Goal: Contribute content

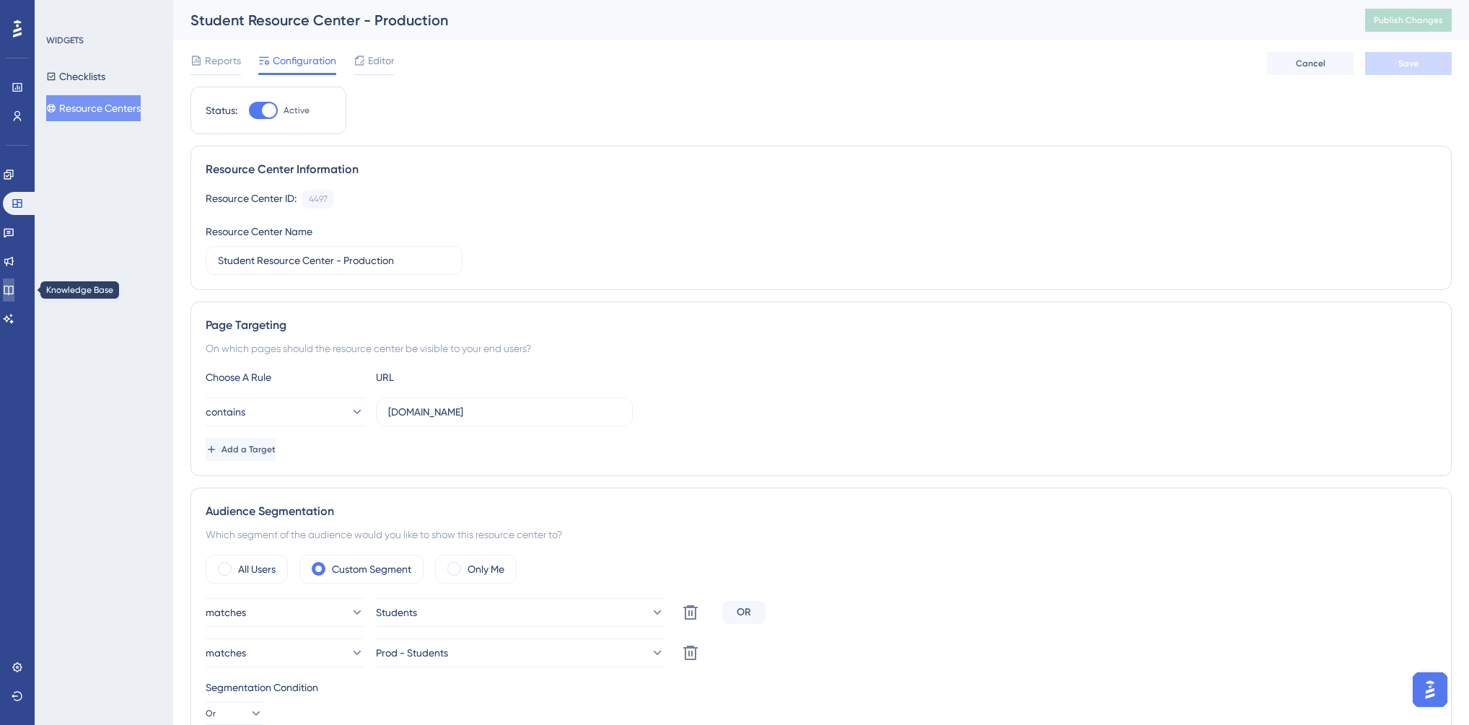
click at [14, 289] on icon at bounding box center [9, 290] width 12 height 12
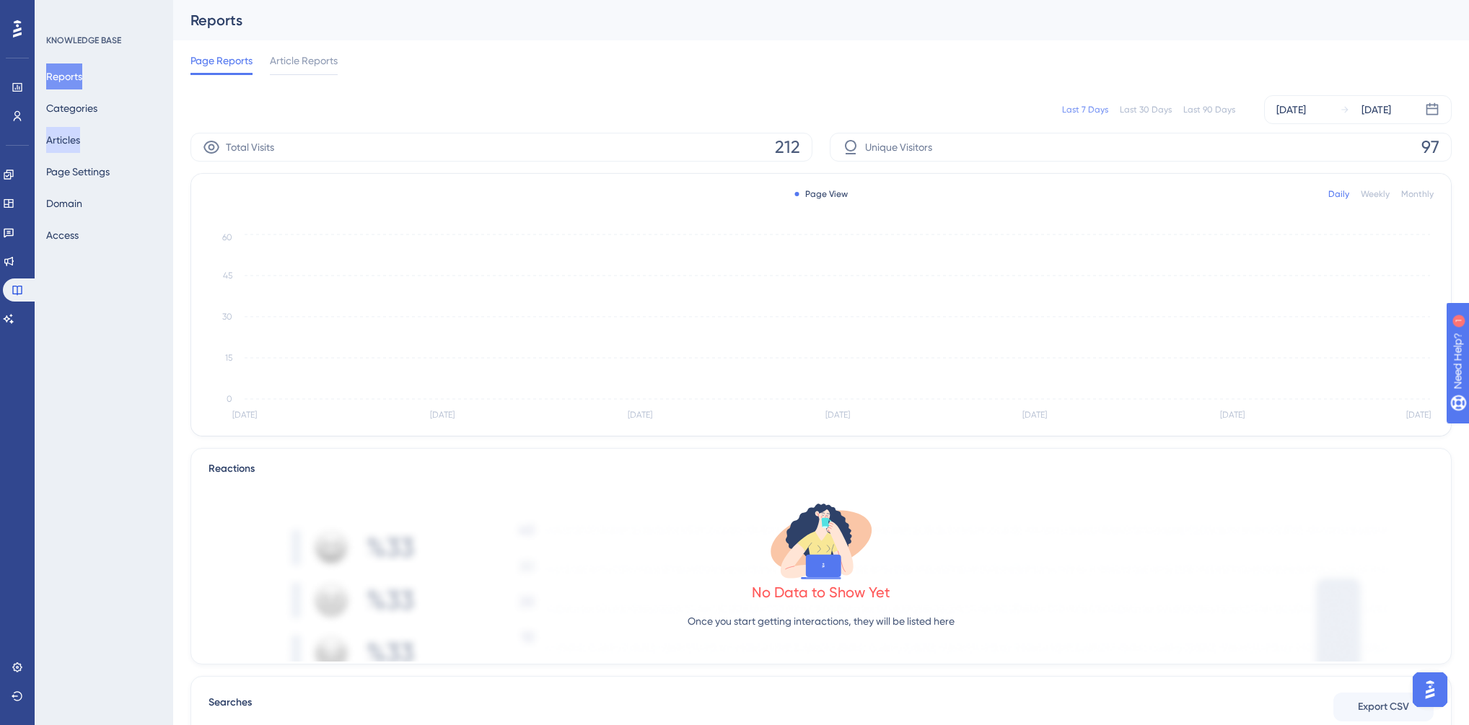
click at [80, 136] on button "Articles" at bounding box center [63, 140] width 34 height 26
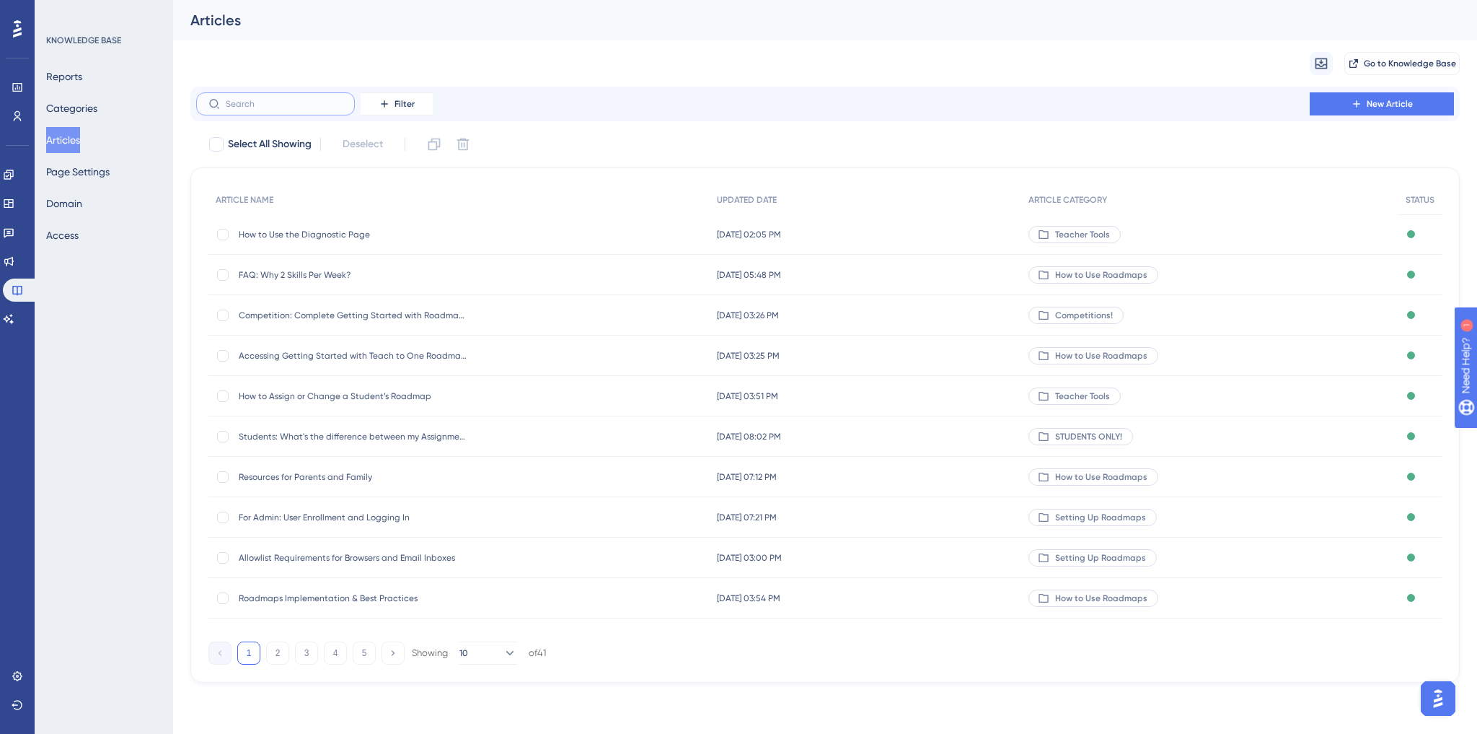
click at [260, 104] on input "text" at bounding box center [284, 104] width 117 height 10
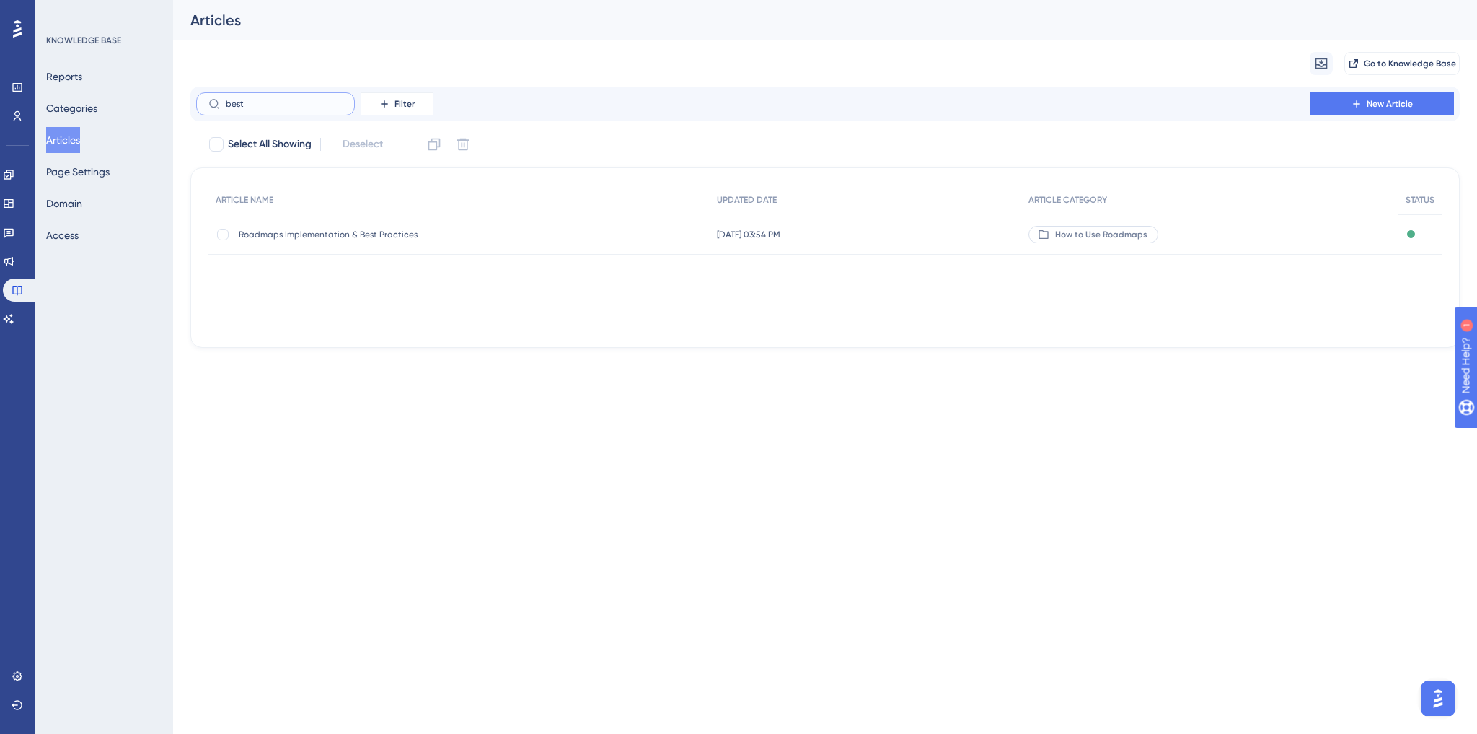
type input "best"
click at [369, 232] on span "Roadmaps Implementation & Best Practices" at bounding box center [354, 235] width 231 height 12
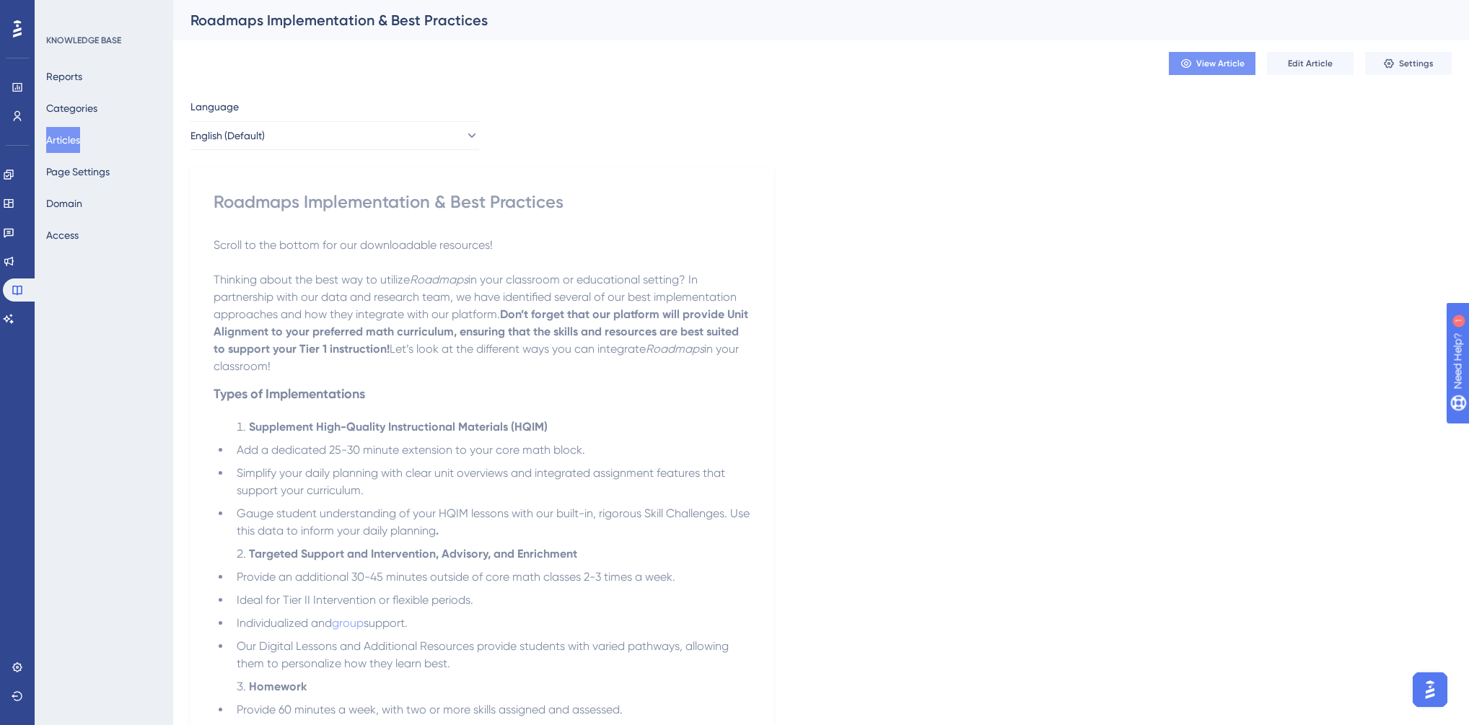
click at [1190, 63] on icon at bounding box center [1186, 64] width 12 height 12
drag, startPoint x: 1226, startPoint y: 58, endPoint x: 1321, endPoint y: 84, distance: 98.0
click at [1321, 84] on div "View Article Edit Article Settings" at bounding box center [820, 63] width 1261 height 46
click at [1314, 61] on span "Edit Article" at bounding box center [1310, 64] width 45 height 12
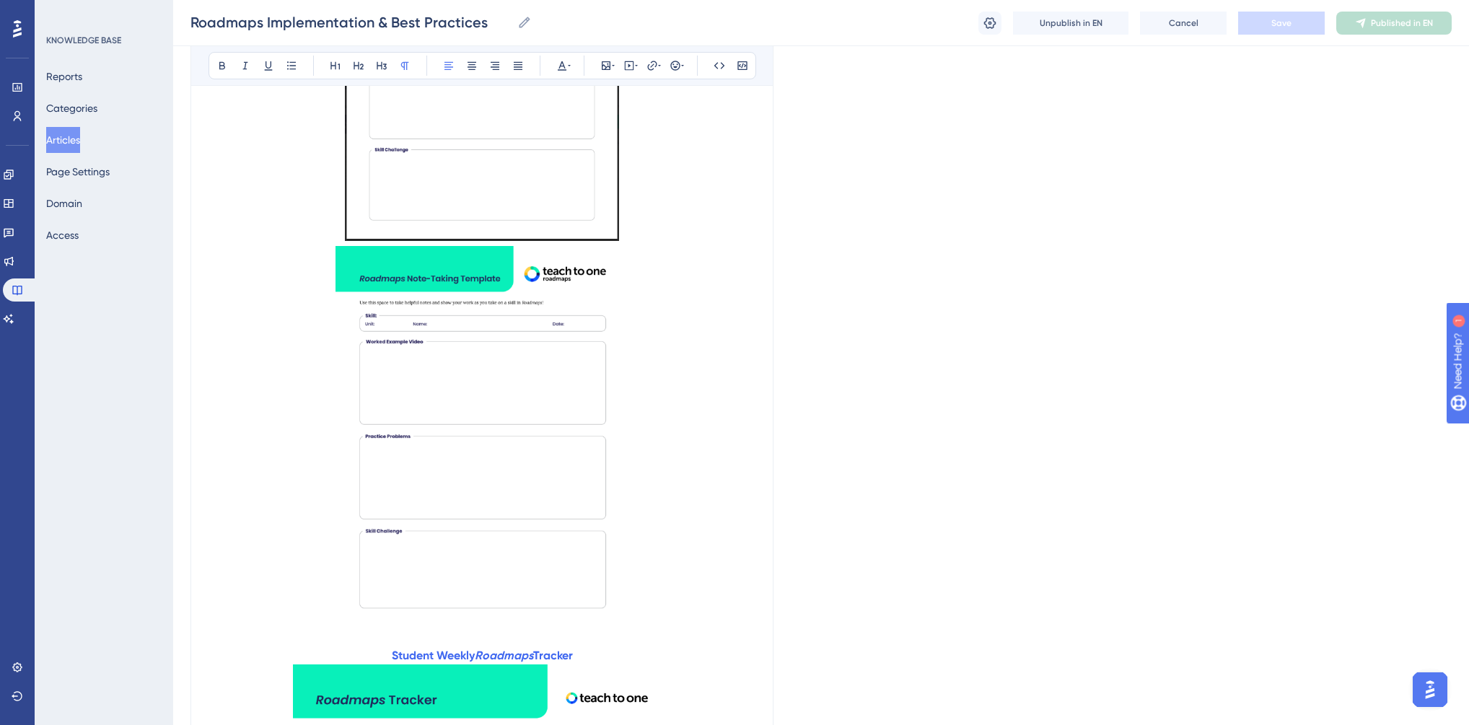
scroll to position [1573, 0]
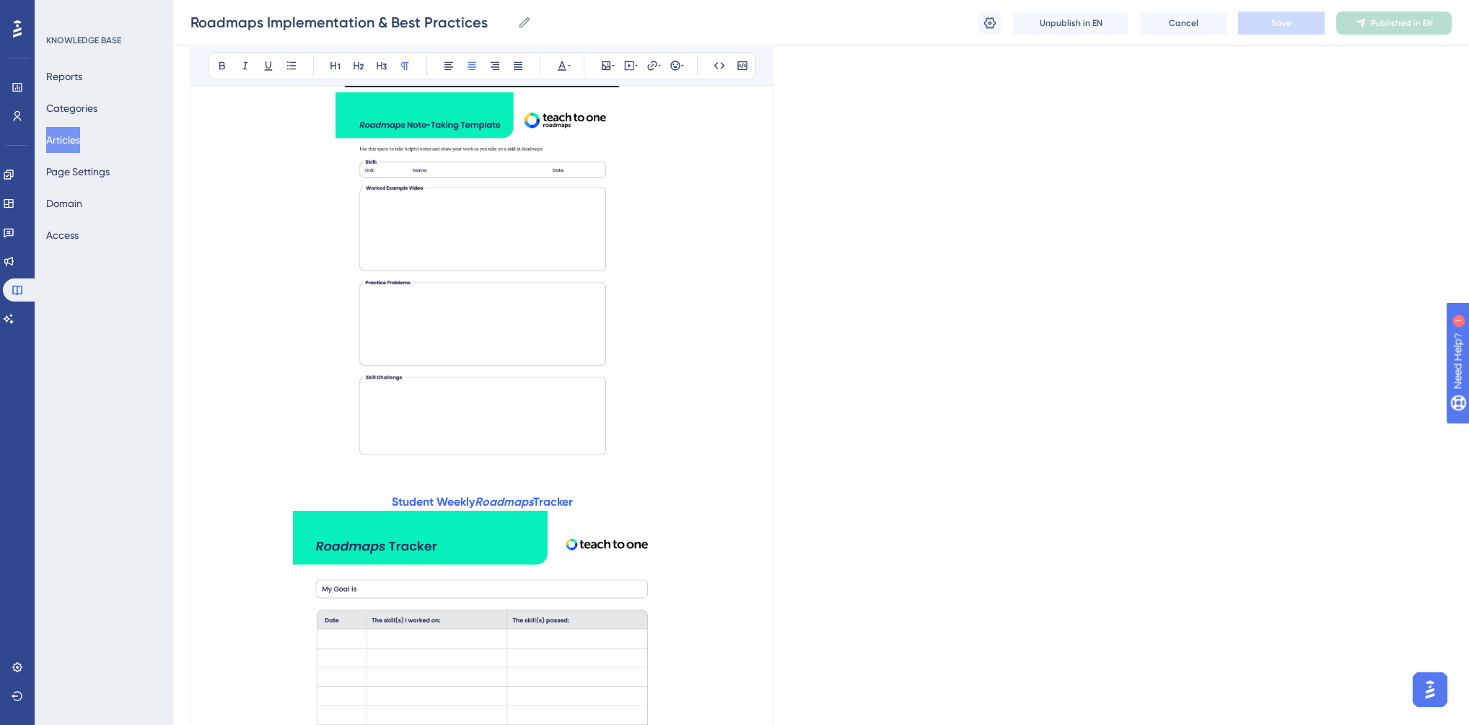
drag, startPoint x: 531, startPoint y: 518, endPoint x: 436, endPoint y: 514, distance: 95.3
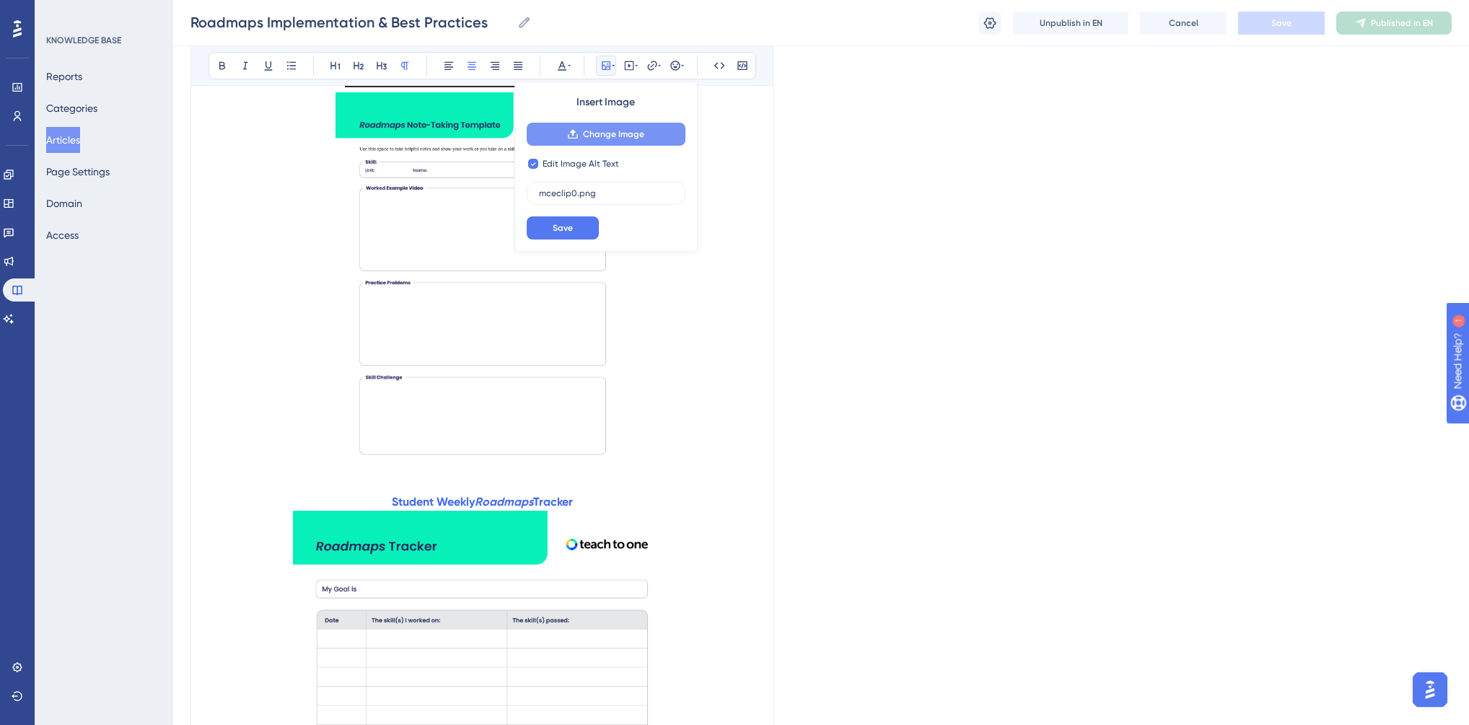
click at [602, 128] on span "Change Image" at bounding box center [613, 134] width 61 height 12
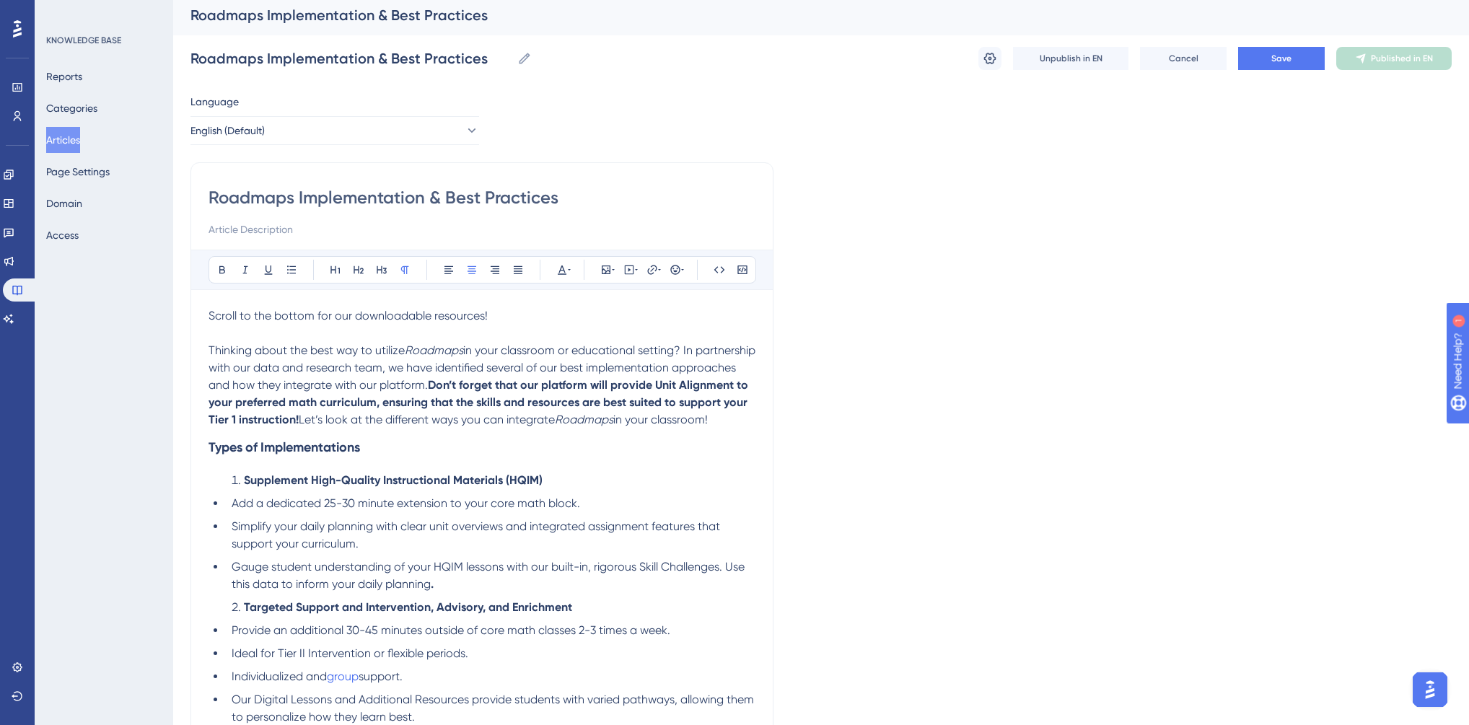
scroll to position [0, 0]
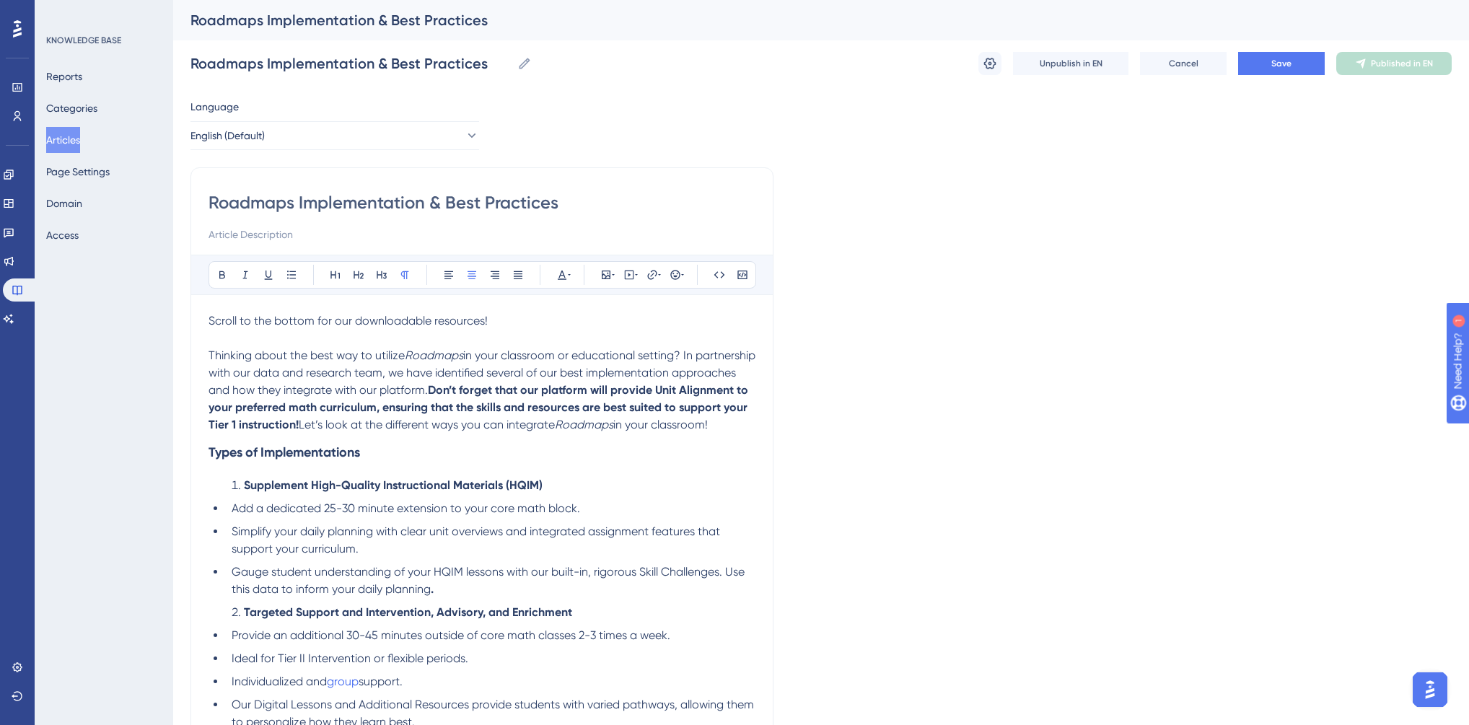
click at [286, 335] on p at bounding box center [481, 338] width 547 height 17
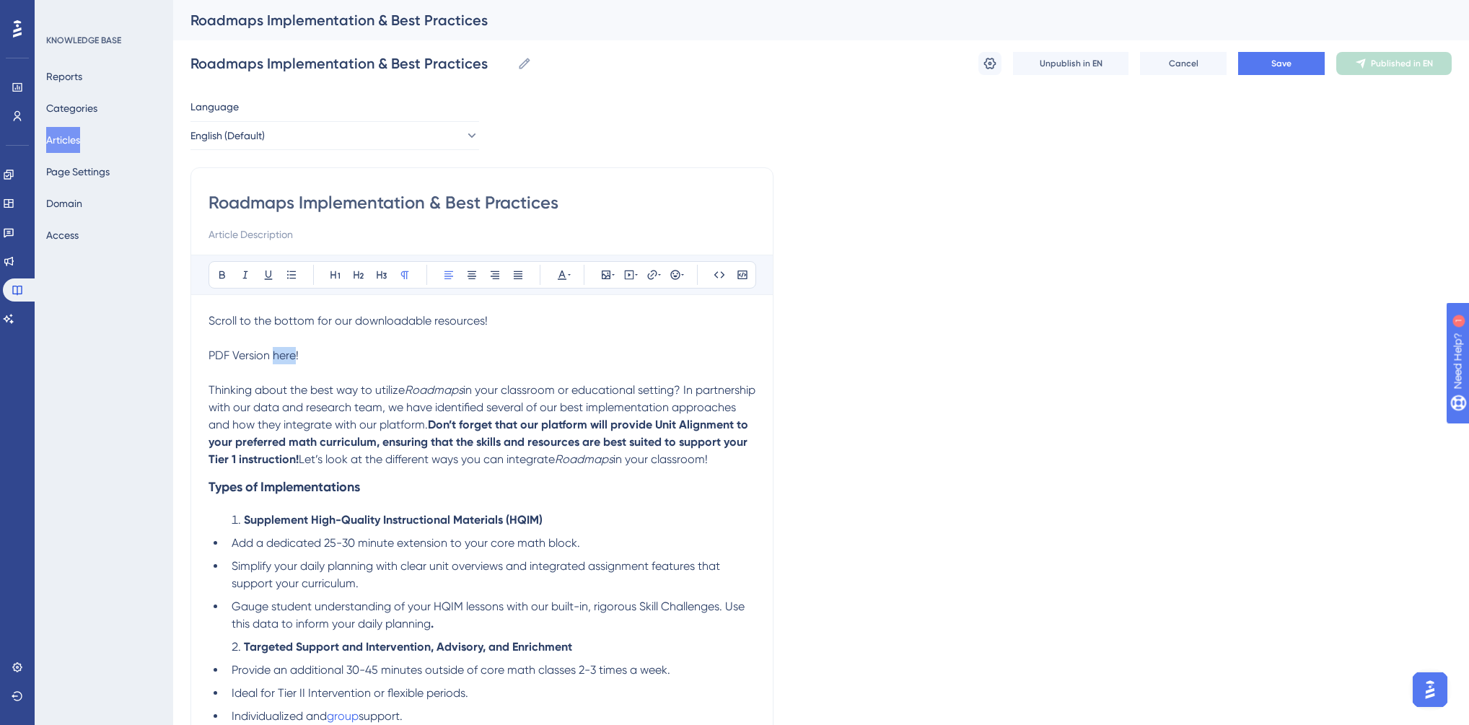
drag, startPoint x: 271, startPoint y: 356, endPoint x: 296, endPoint y: 356, distance: 24.5
click at [296, 356] on span "PDF Version here!" at bounding box center [253, 355] width 90 height 14
click at [646, 274] on icon at bounding box center [652, 275] width 12 height 12
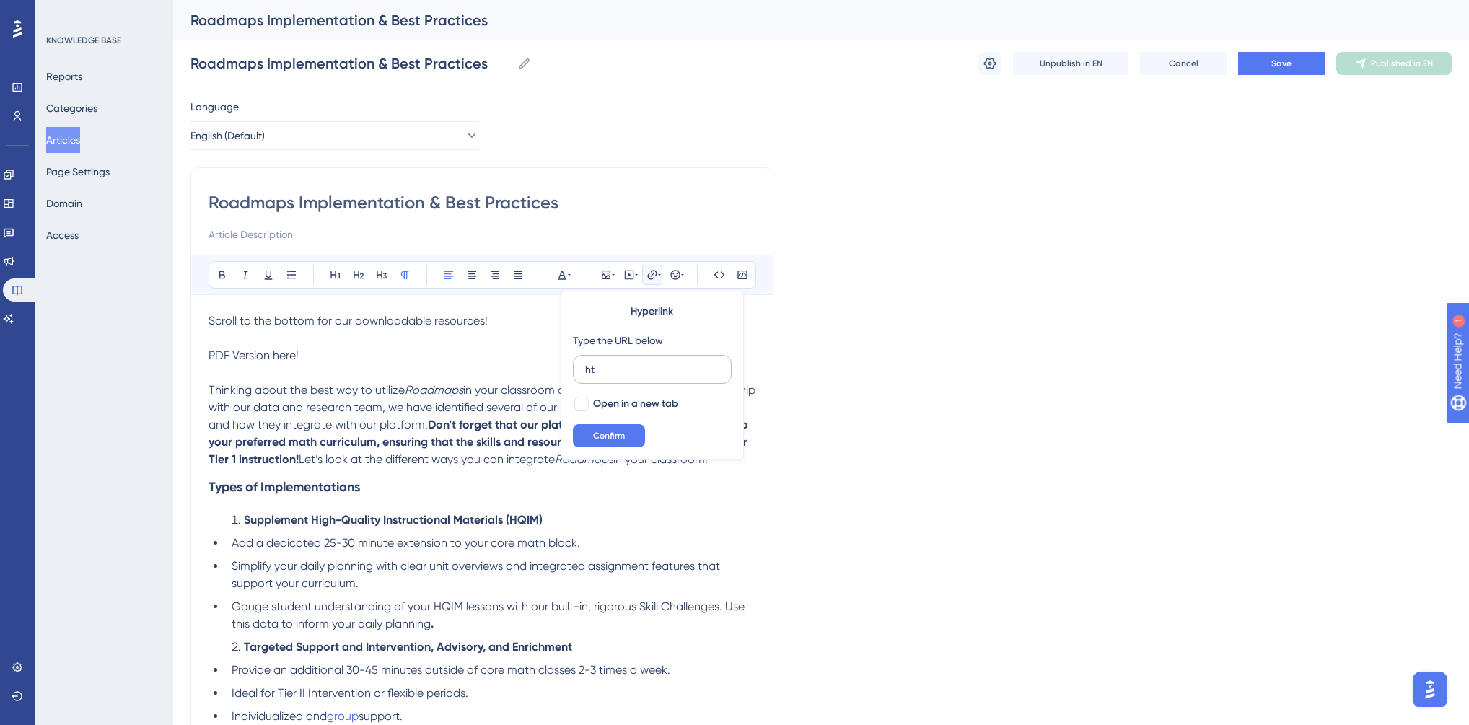
type input "h"
type input "[URL][DOMAIN_NAME]"
click at [587, 405] on div at bounding box center [581, 404] width 14 height 14
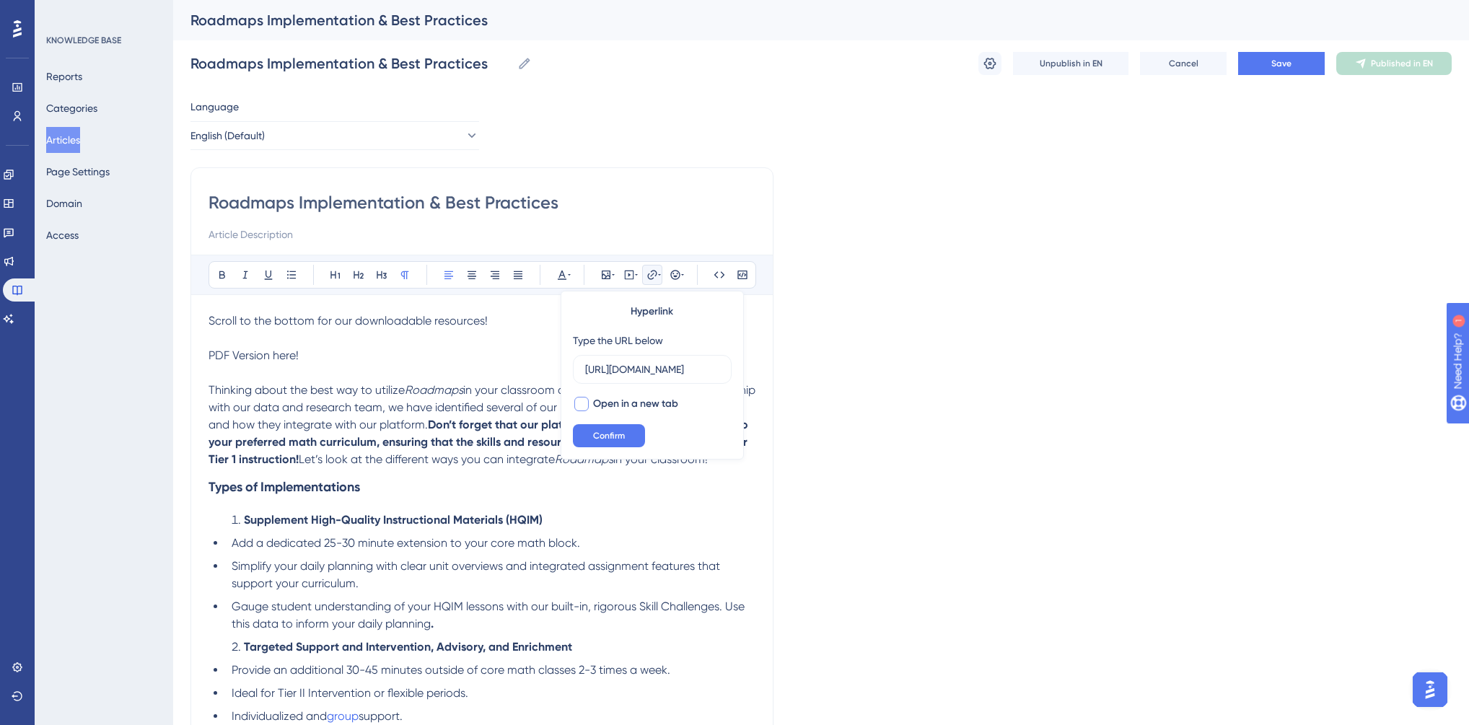
checkbox input "true"
click at [609, 439] on span "Confirm" at bounding box center [609, 436] width 32 height 12
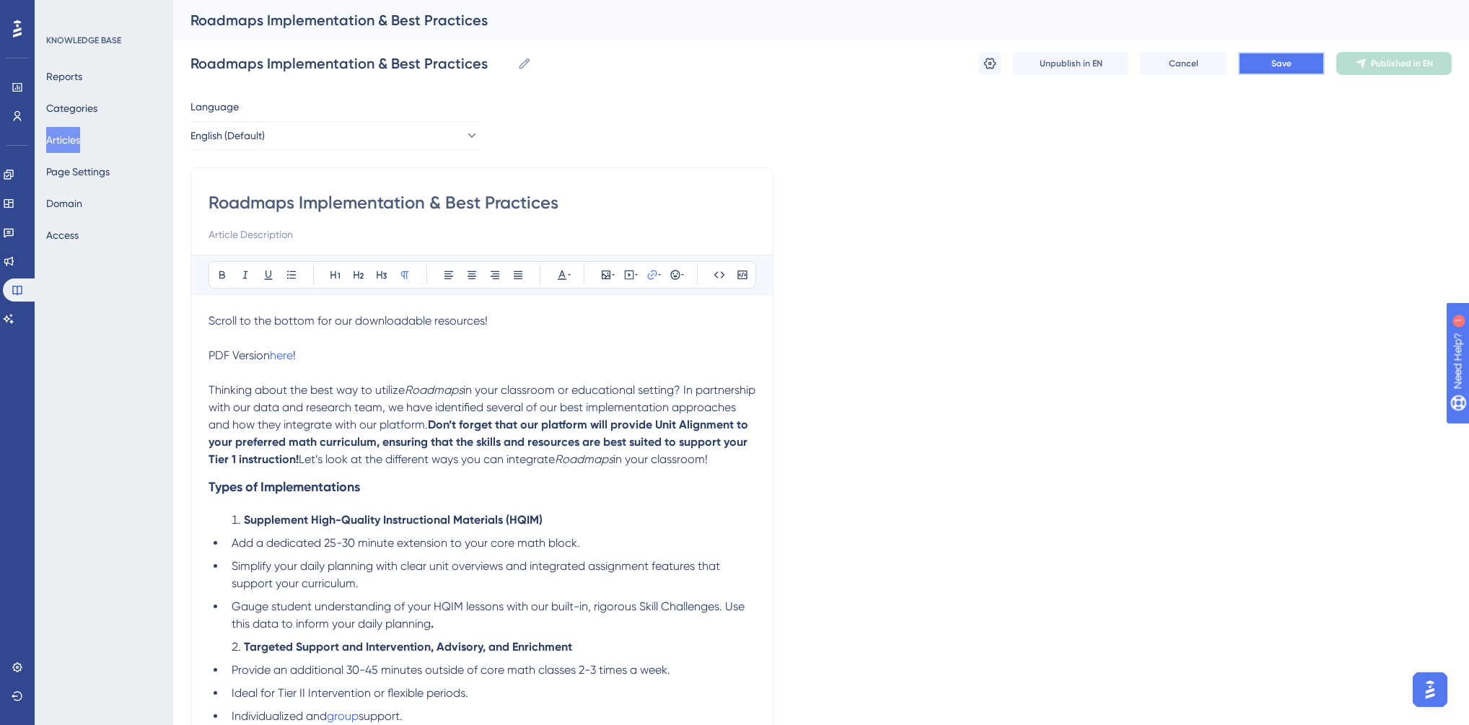
click at [1266, 58] on button "Save" at bounding box center [1281, 63] width 87 height 23
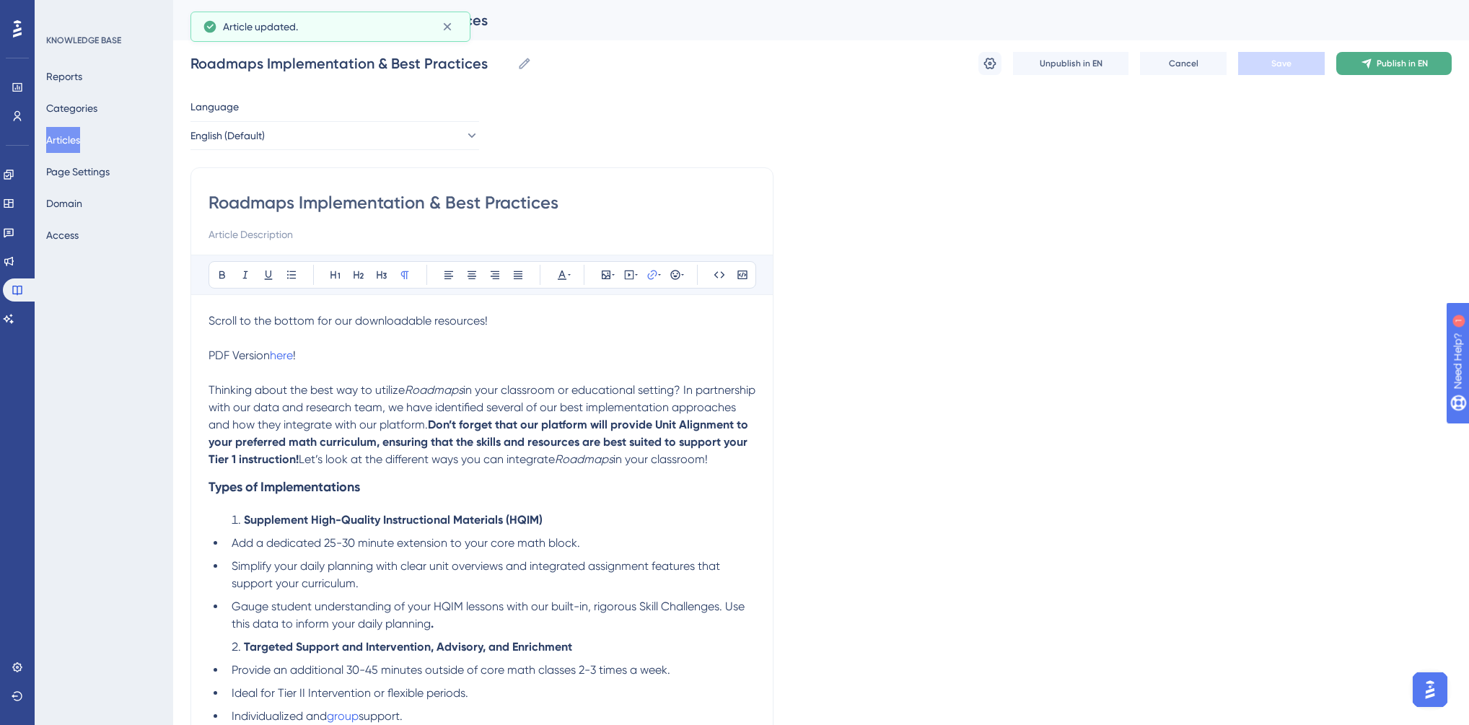
click at [1382, 62] on span "Publish in EN" at bounding box center [1401, 64] width 51 height 12
